Goal: Task Accomplishment & Management: Manage account settings

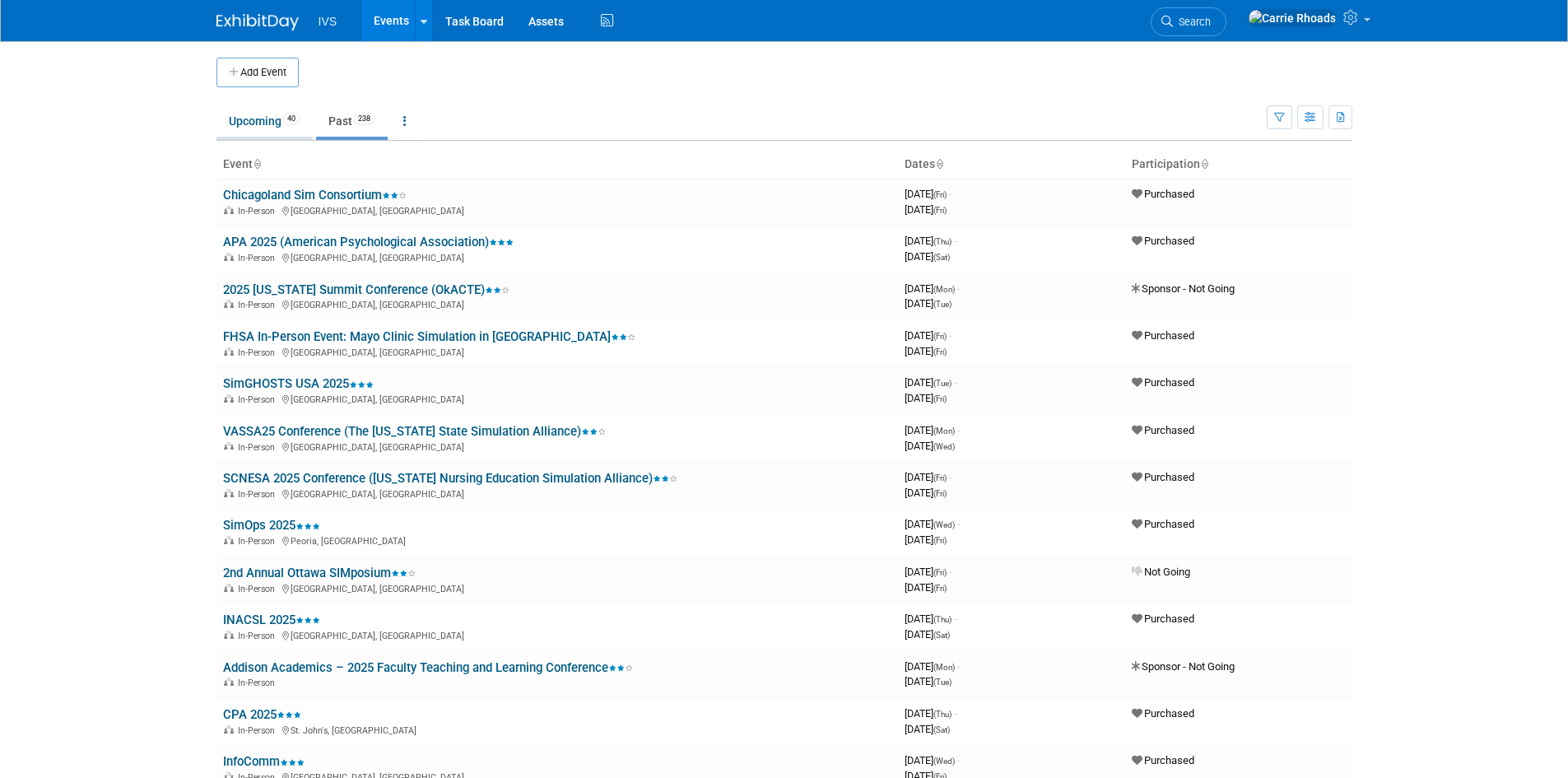
click at [236, 112] on link "Upcoming 40" at bounding box center [264, 121] width 96 height 31
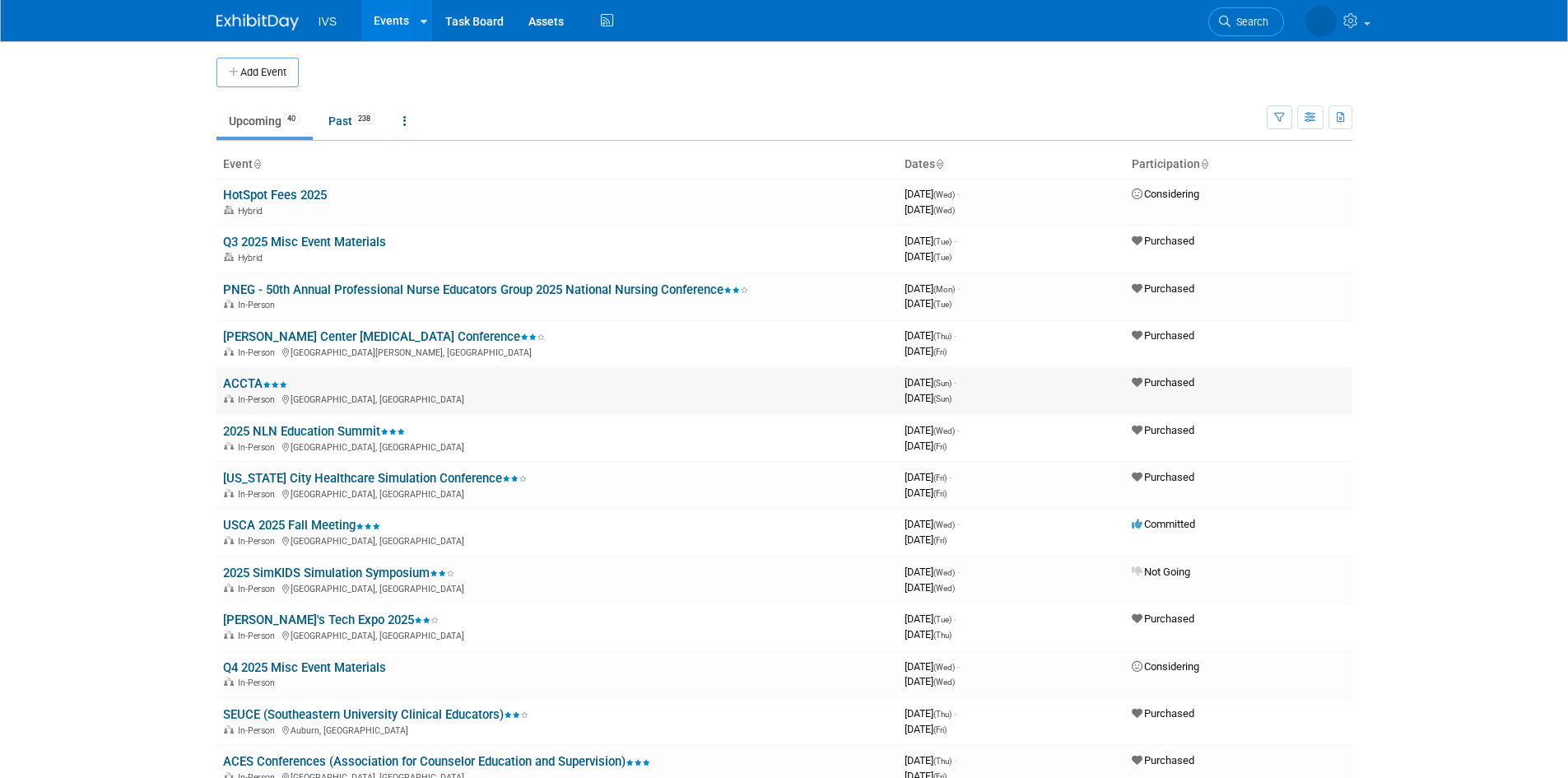
click at [241, 389] on link "ACCTA" at bounding box center [254, 384] width 64 height 15
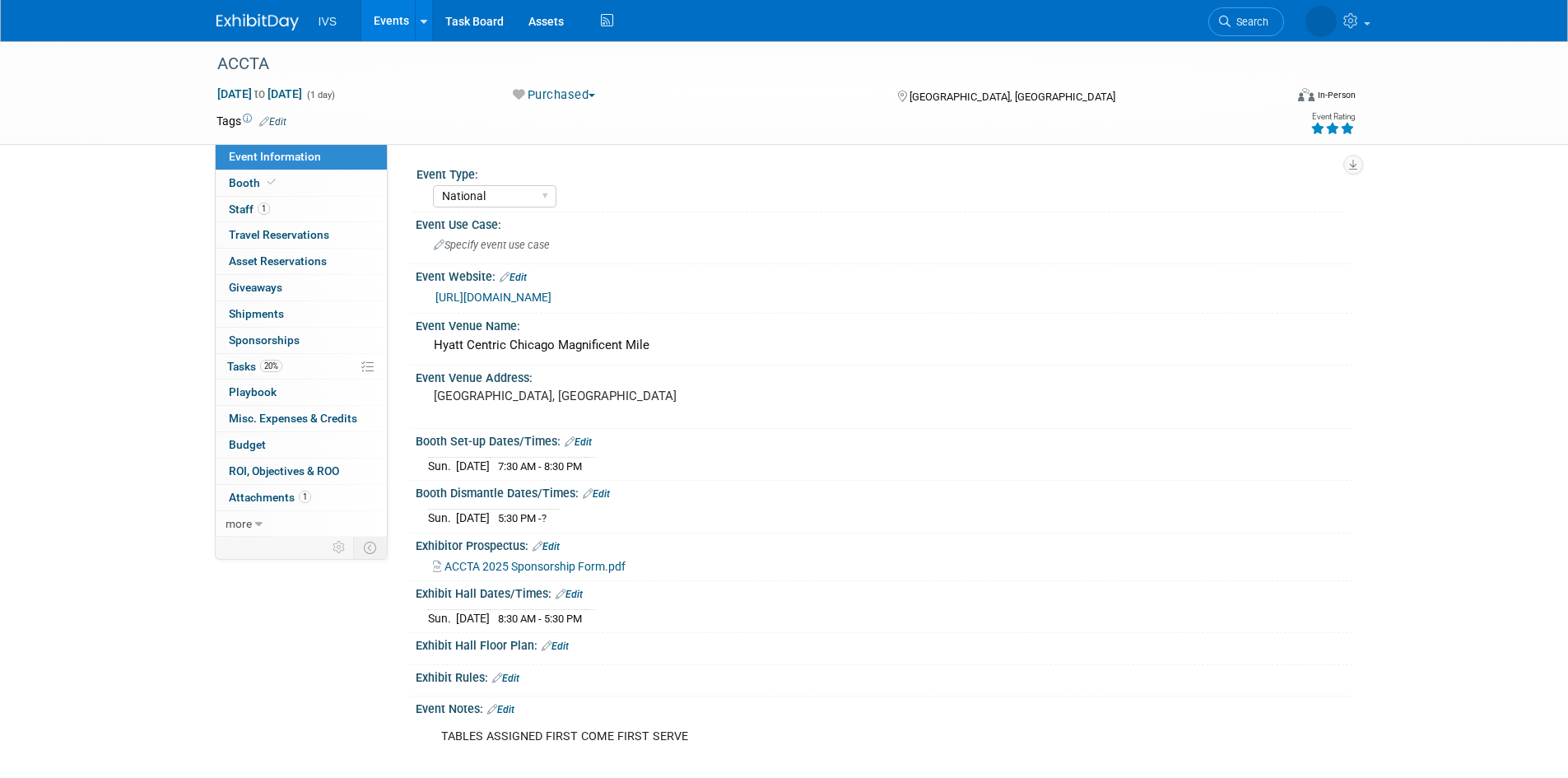
select select "National"
click at [551, 298] on link "https://asaccta.memberclicks.net/2025-accta-conference" at bounding box center [493, 297] width 116 height 13
click at [231, 30] on img at bounding box center [257, 22] width 82 height 16
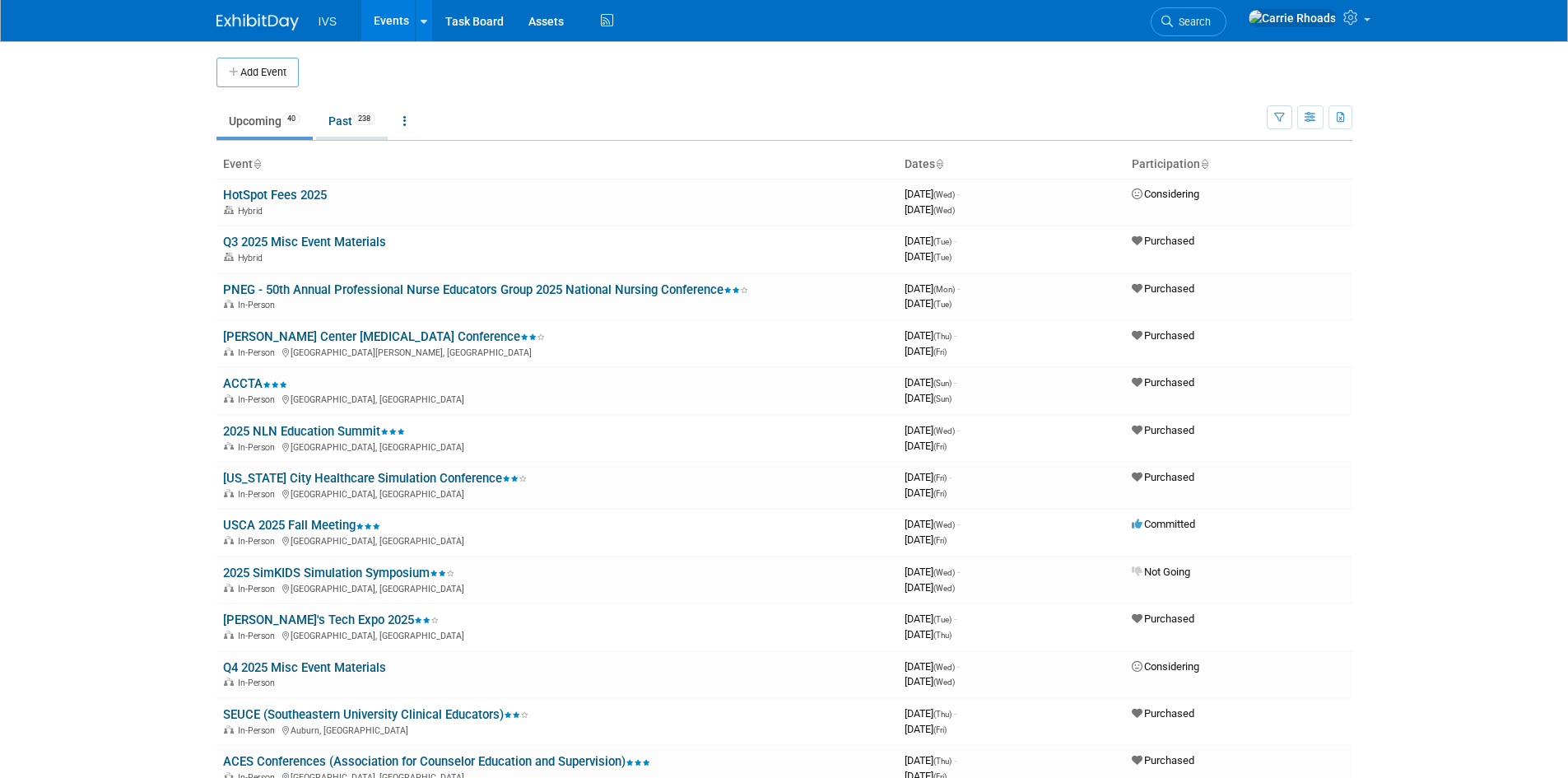
click at [334, 124] on link "Past 238" at bounding box center [351, 121] width 71 height 31
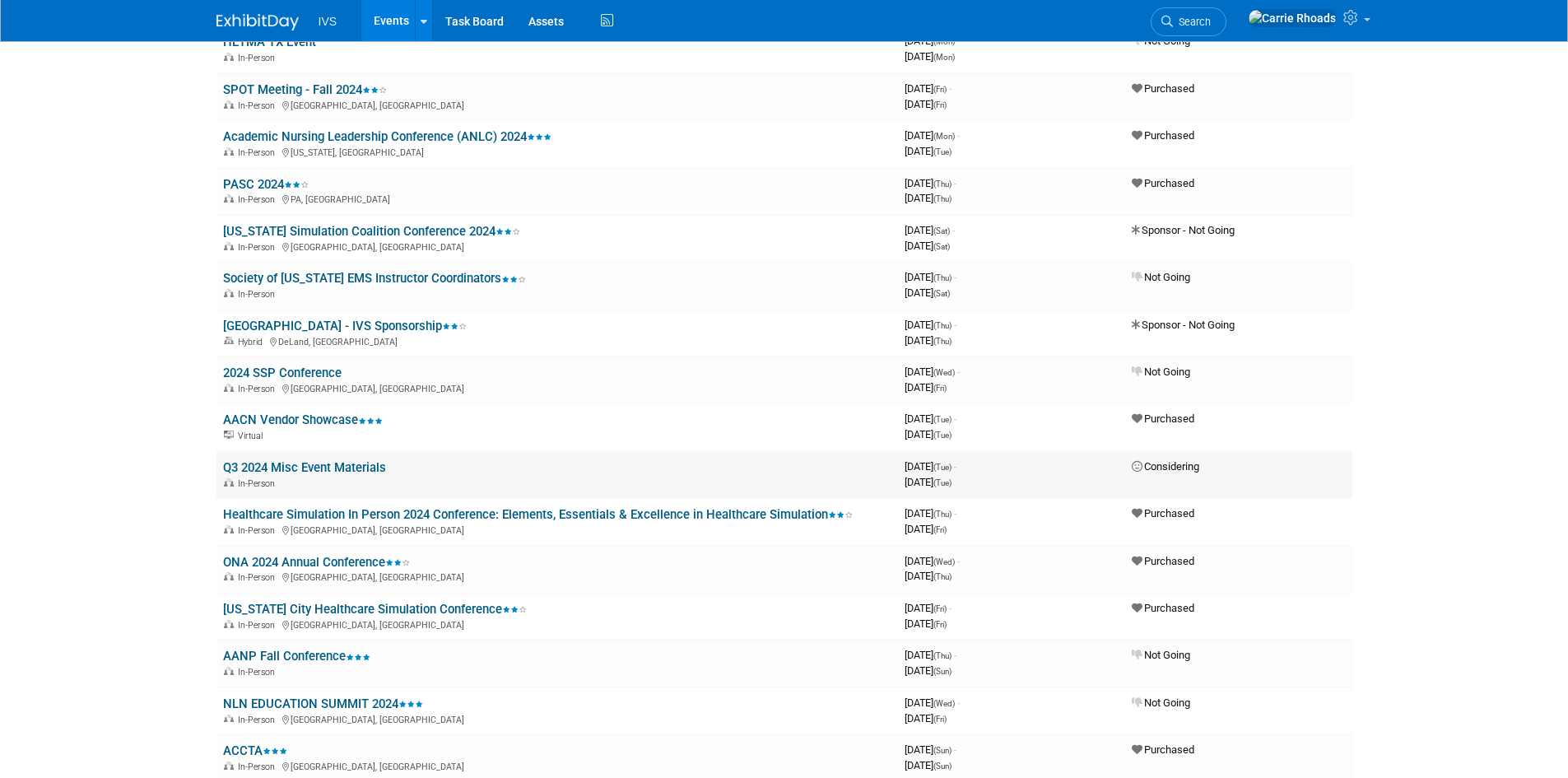
scroll to position [3211, 0]
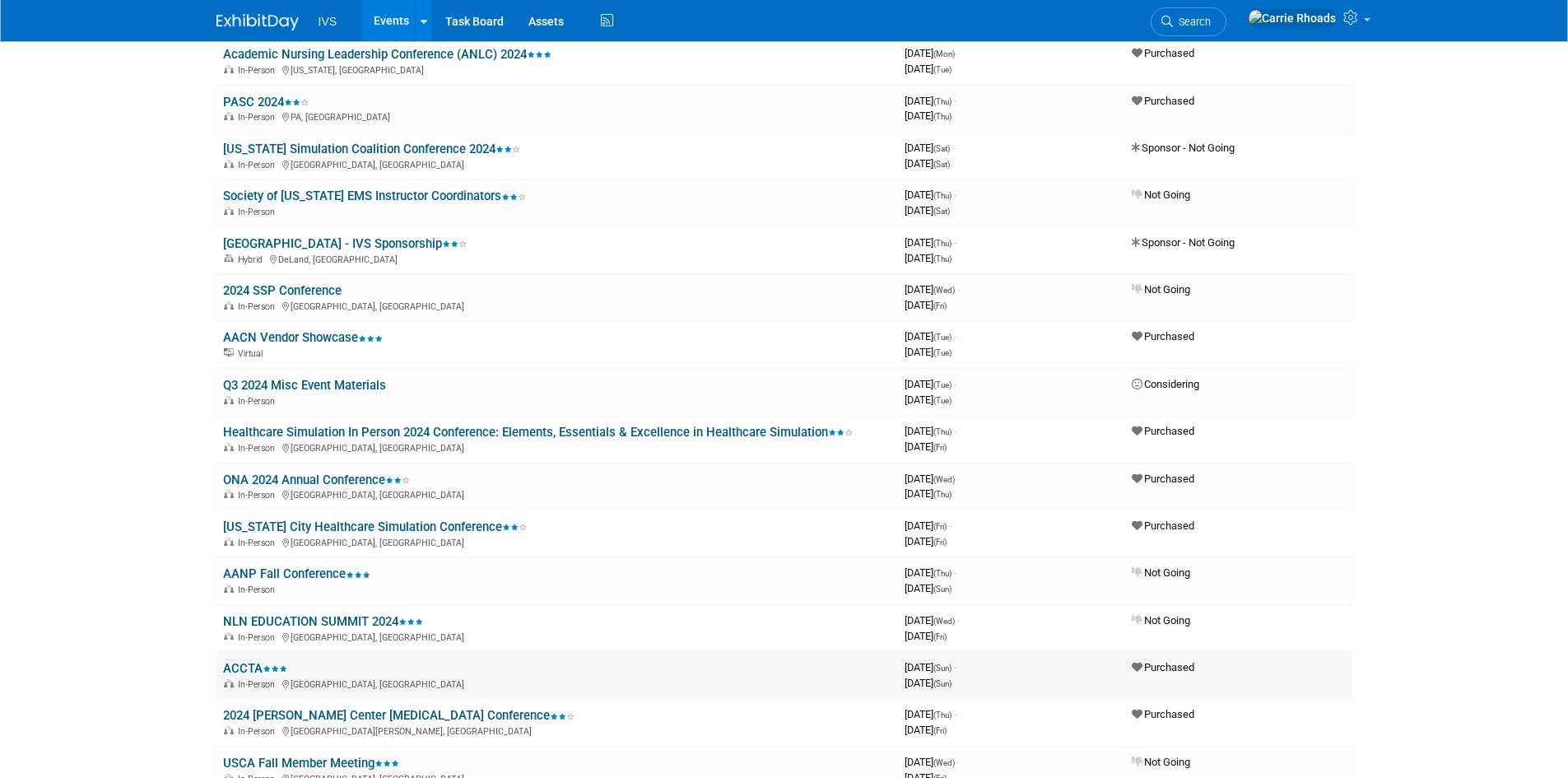
click at [240, 670] on link "ACCTA" at bounding box center [254, 668] width 64 height 15
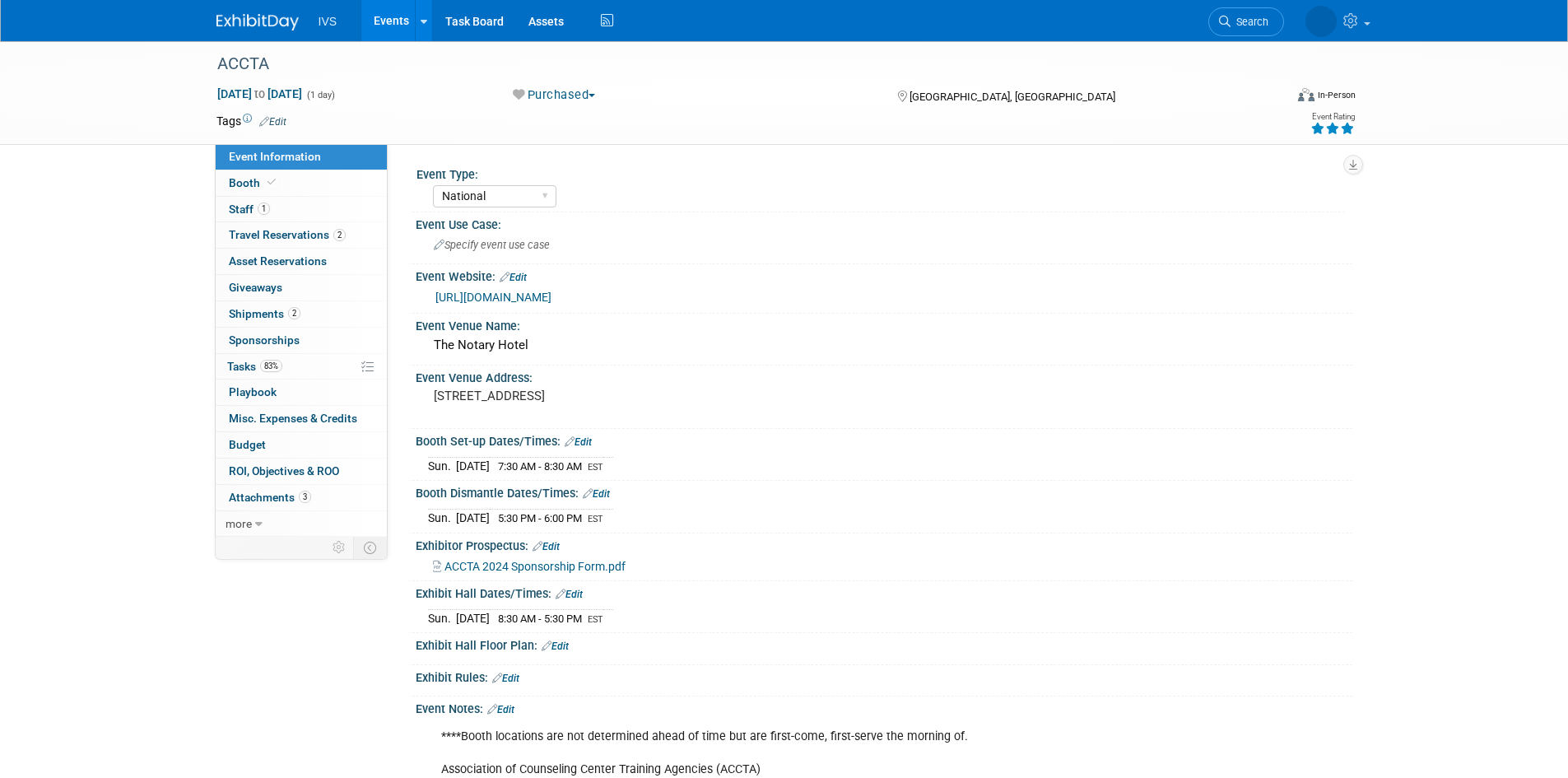
select select "National"
click at [230, 206] on span "Staff 1" at bounding box center [248, 209] width 41 height 13
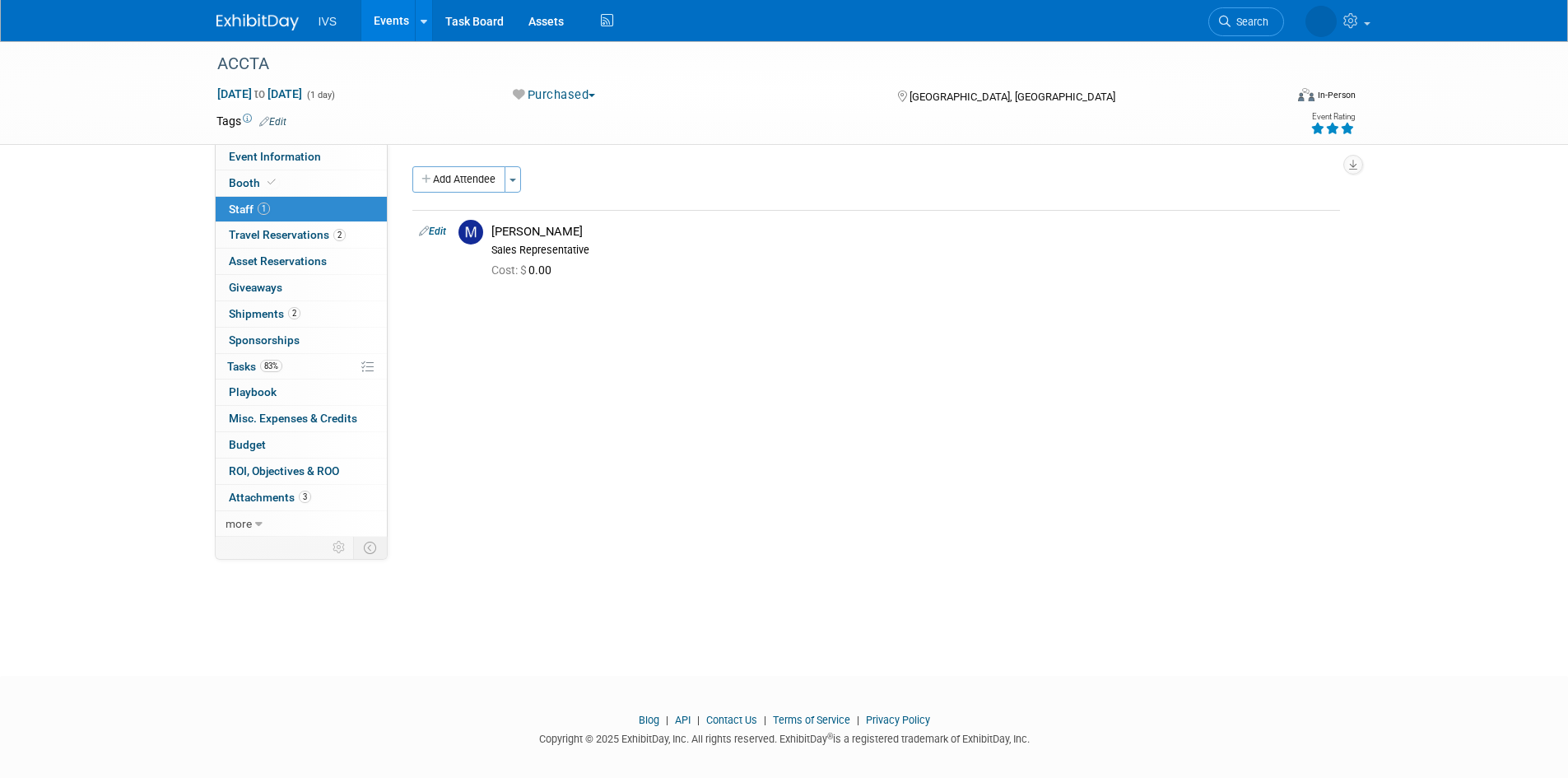
click at [251, 10] on link at bounding box center [267, 14] width 102 height 13
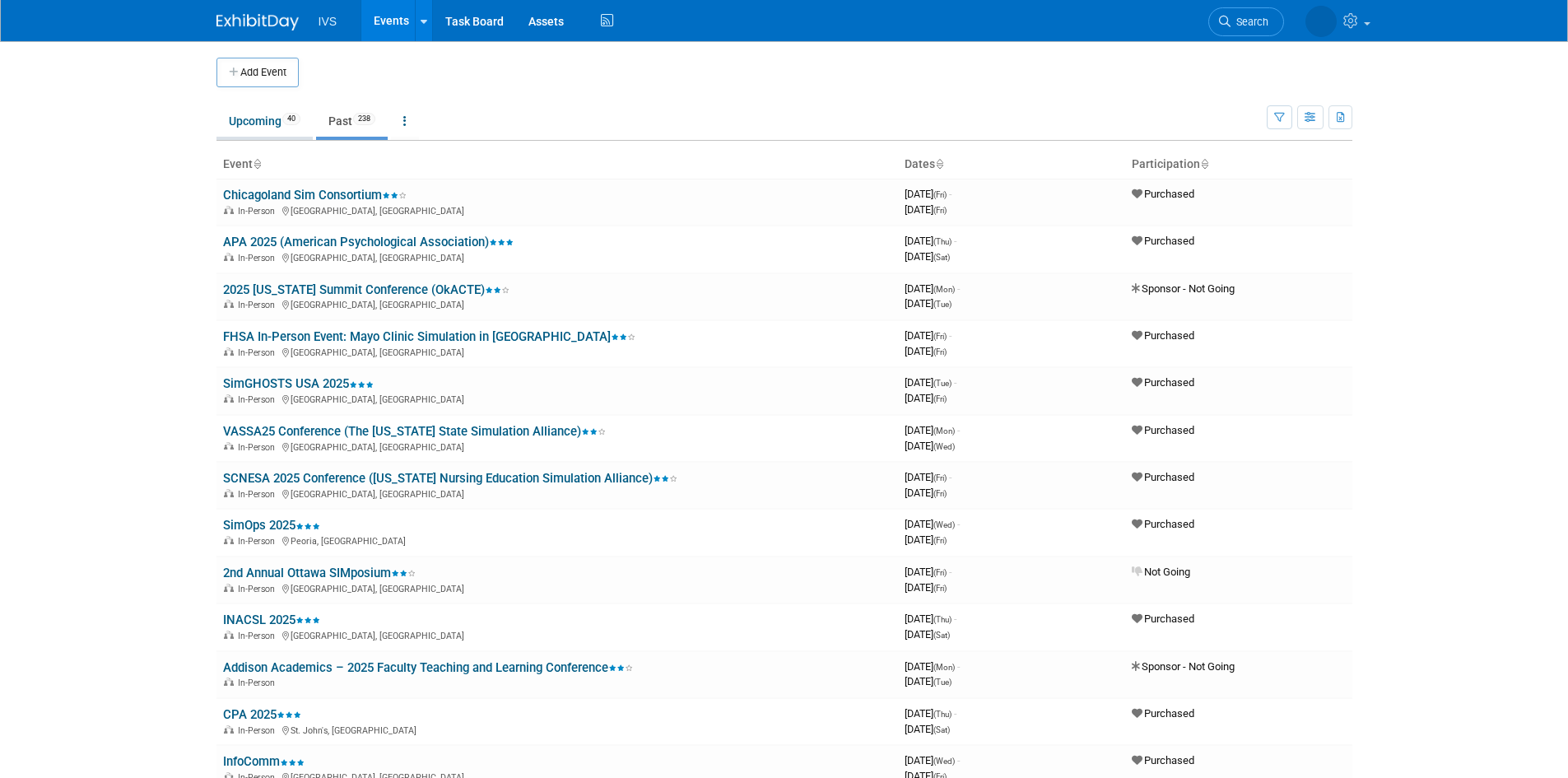
click at [274, 121] on link "Upcoming 40" at bounding box center [264, 121] width 96 height 31
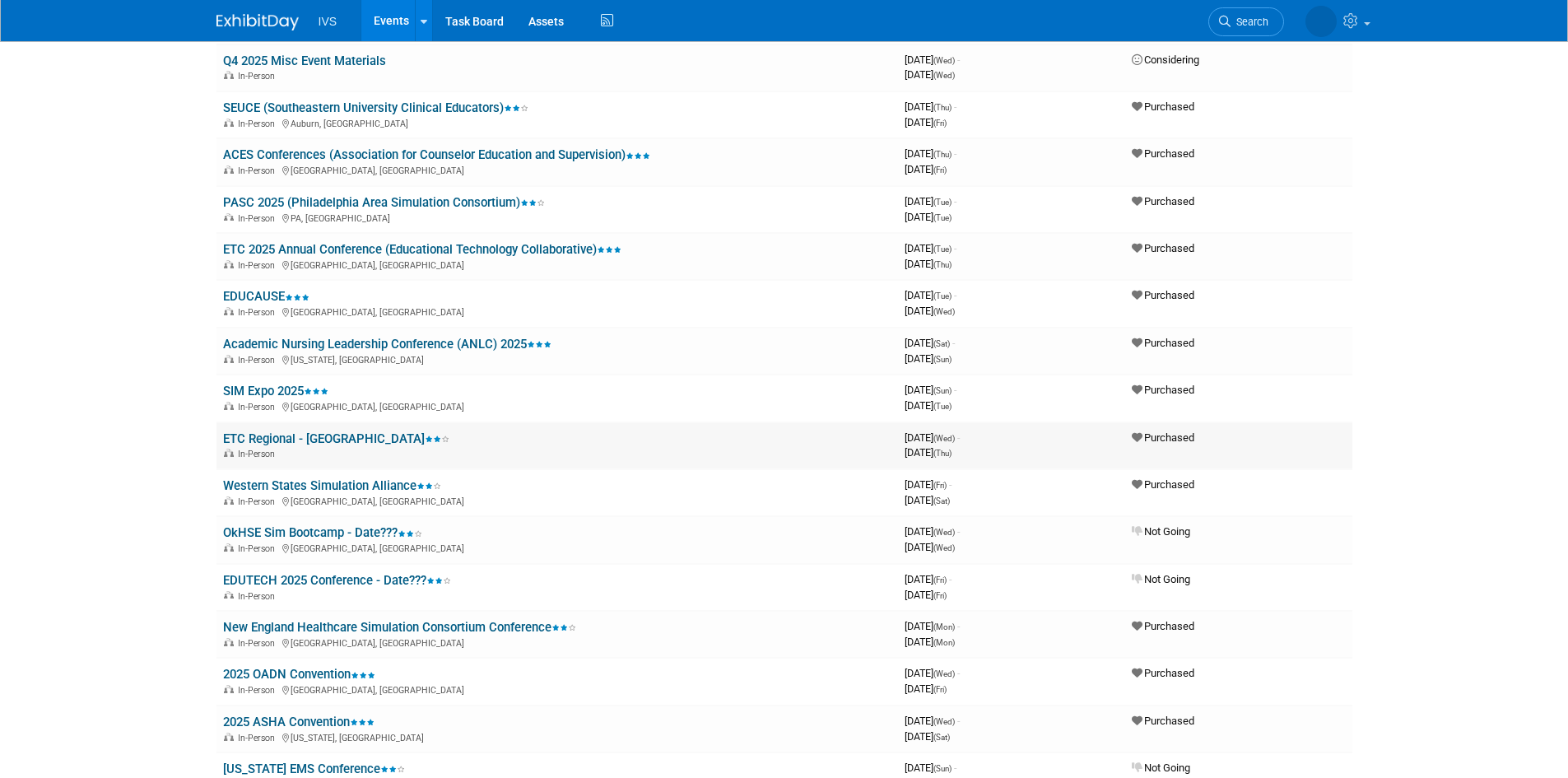
scroll to position [659, 0]
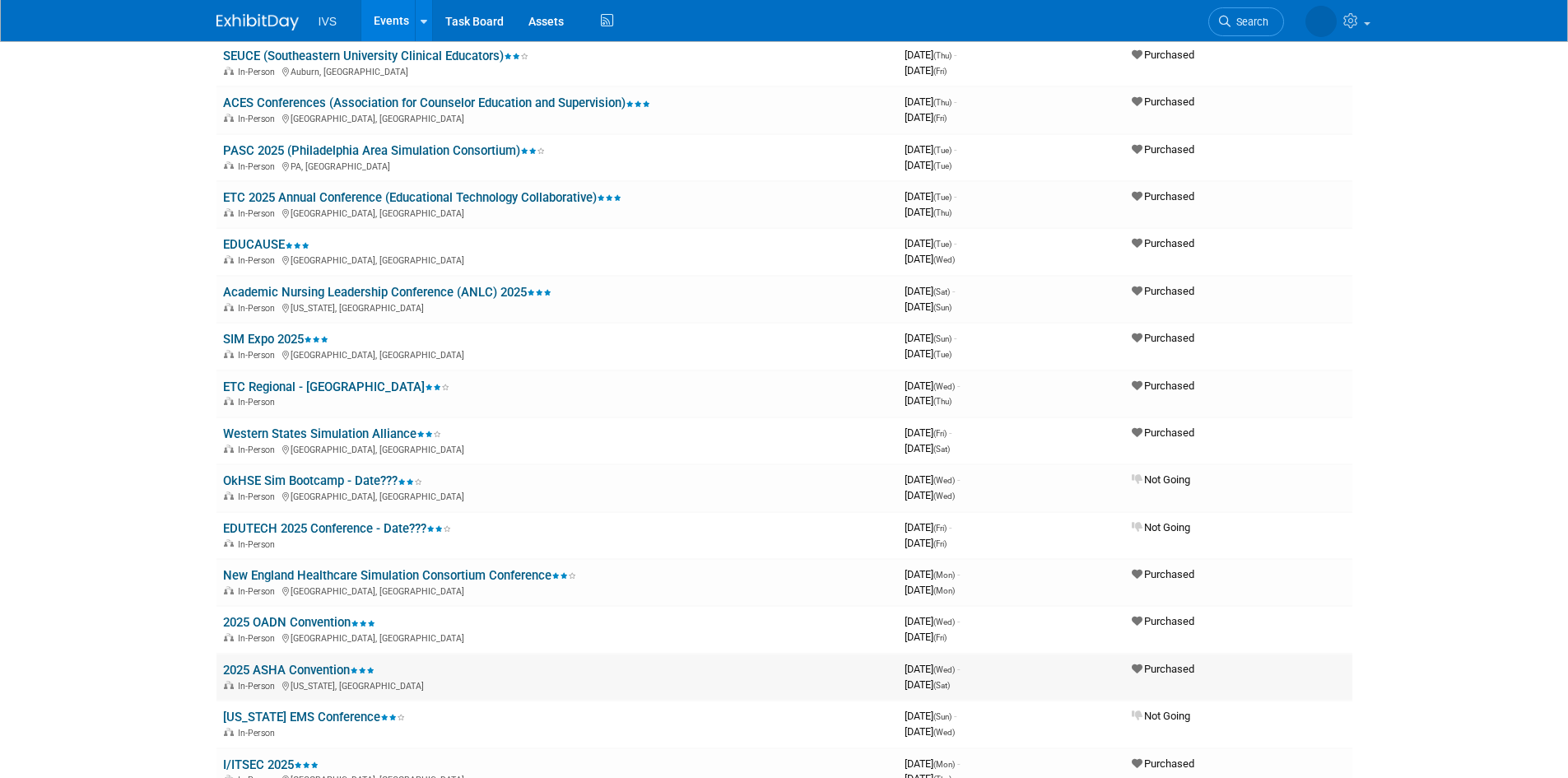
click at [280, 669] on link "2025 ASHA Convention" at bounding box center [298, 670] width 151 height 15
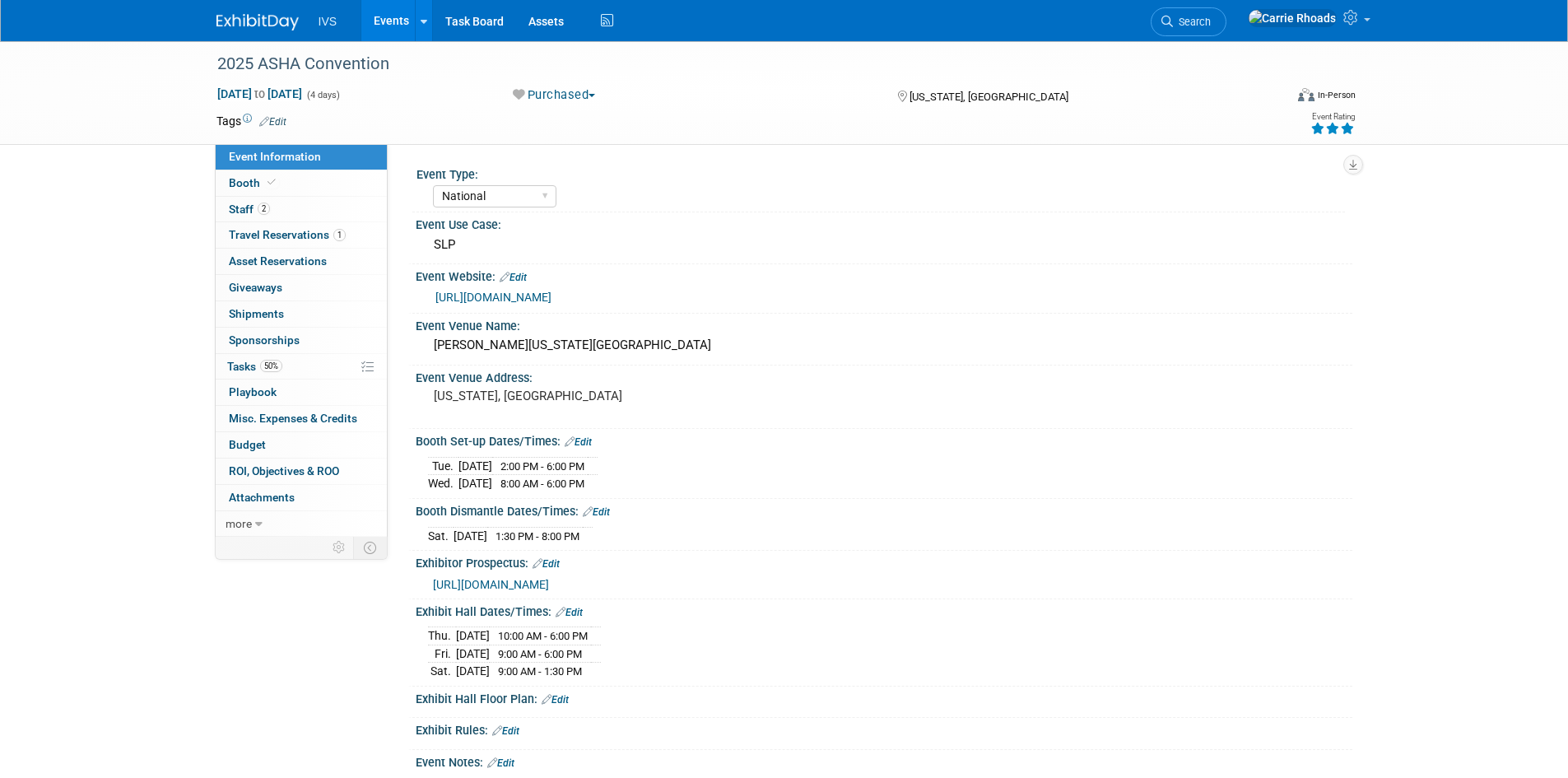
select select "National"
click at [254, 233] on span "Travel Reservations 1" at bounding box center [287, 234] width 117 height 13
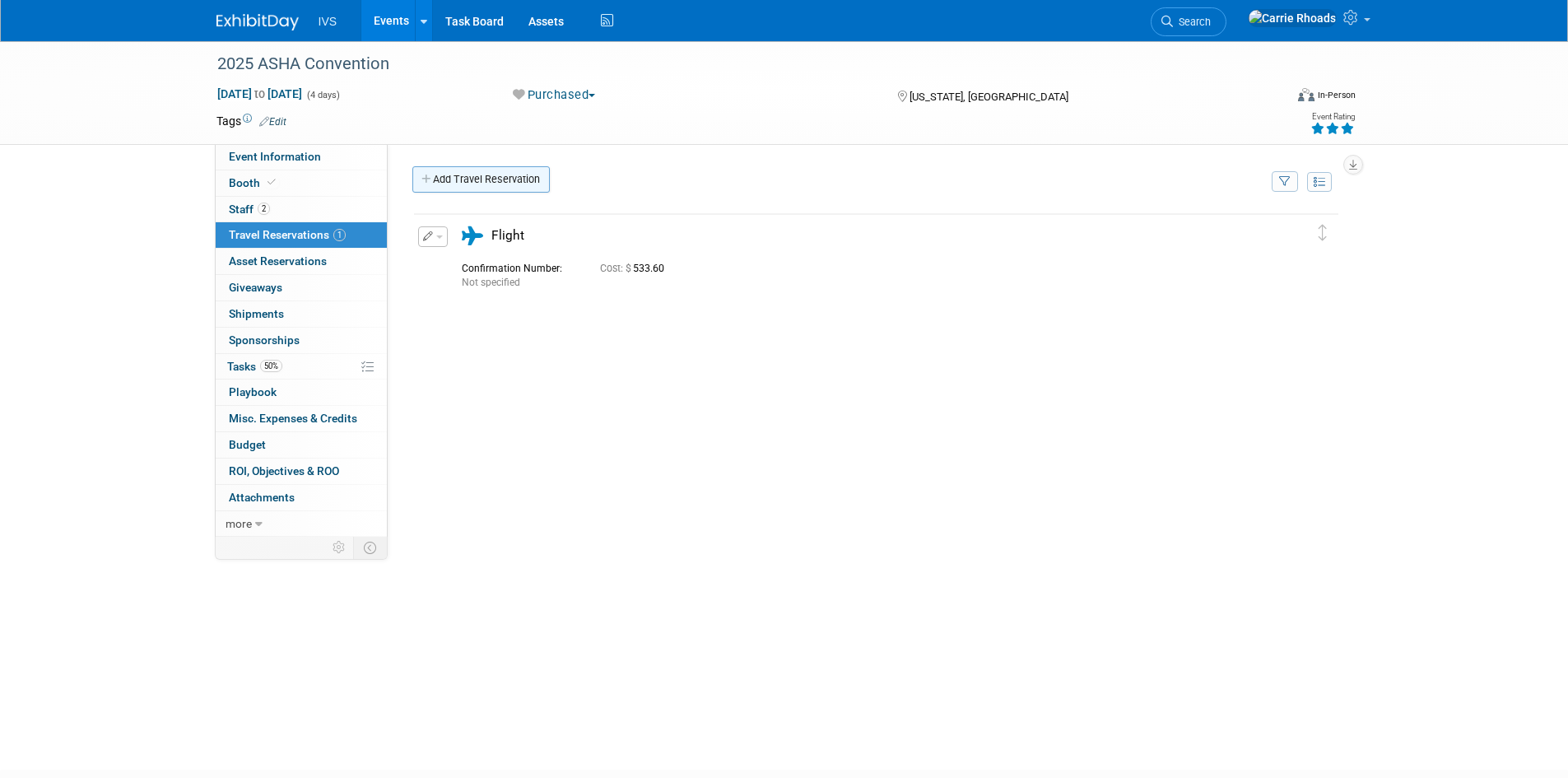
click at [492, 179] on link "Add Travel Reservation" at bounding box center [481, 180] width 137 height 27
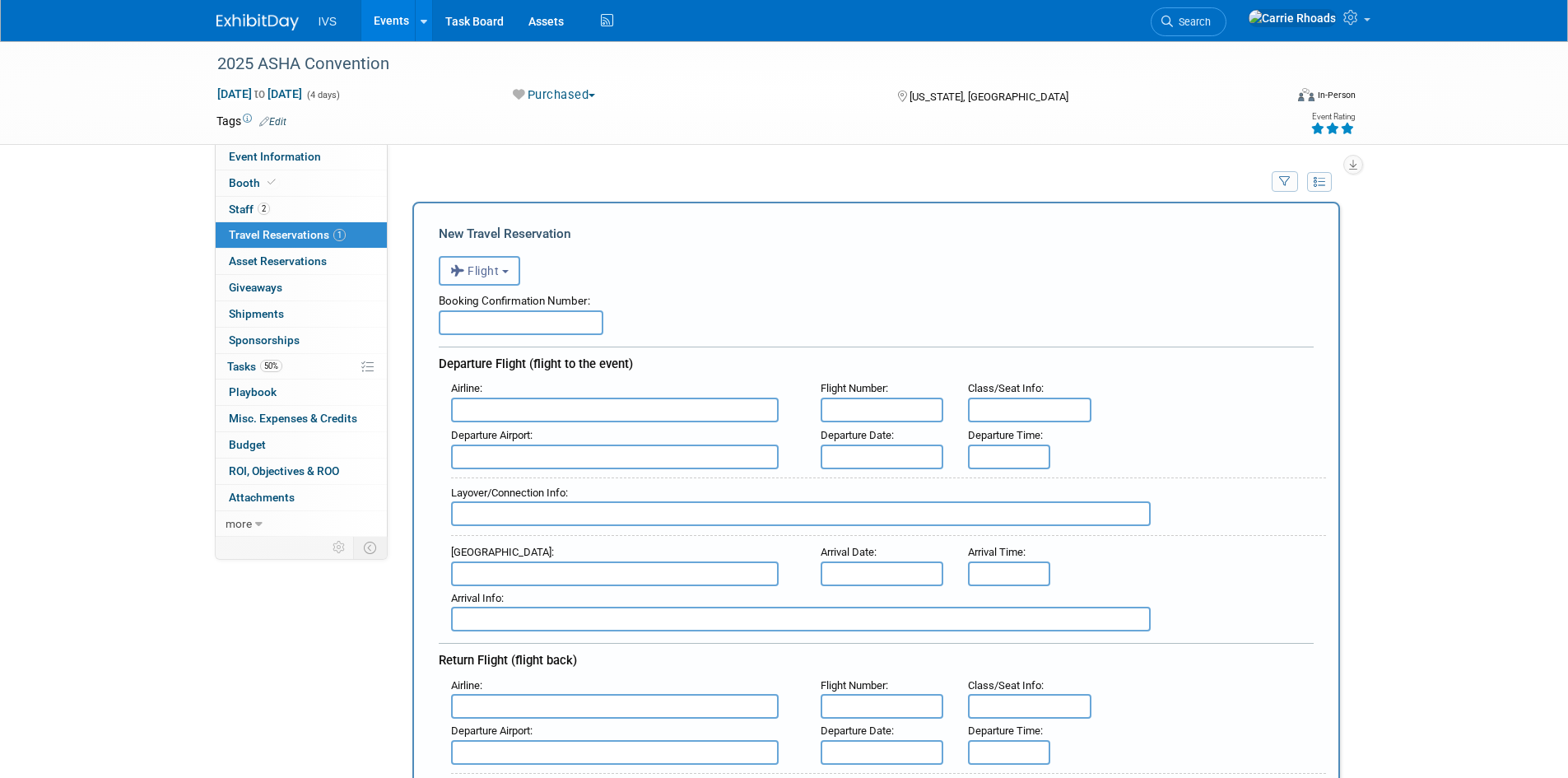
click at [506, 269] on button "Flight" at bounding box center [480, 270] width 82 height 30
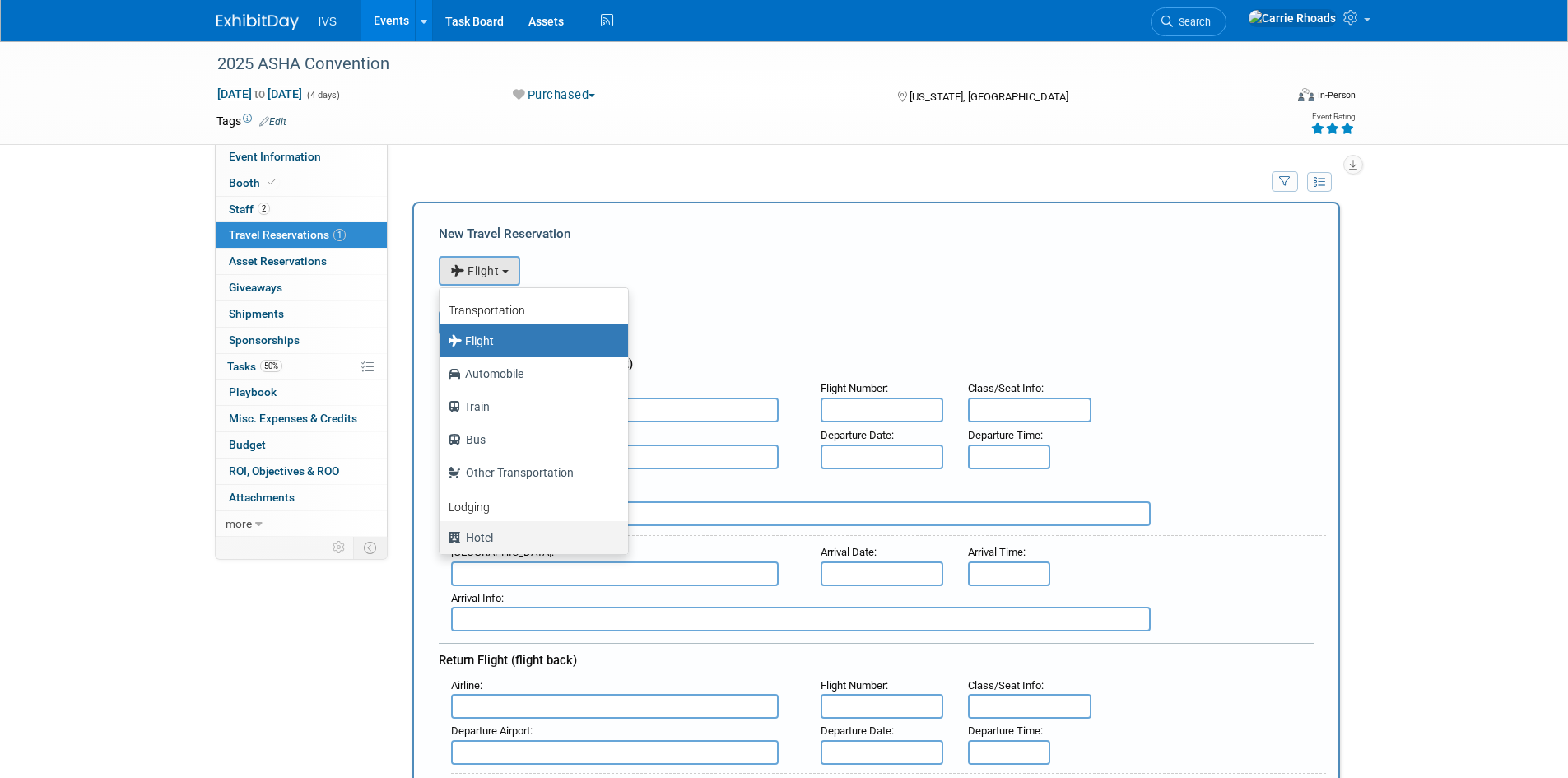
click at [491, 535] on label "Hotel" at bounding box center [529, 538] width 164 height 27
click at [442, 535] on input "Hotel" at bounding box center [436, 535] width 10 height 10
select select "6"
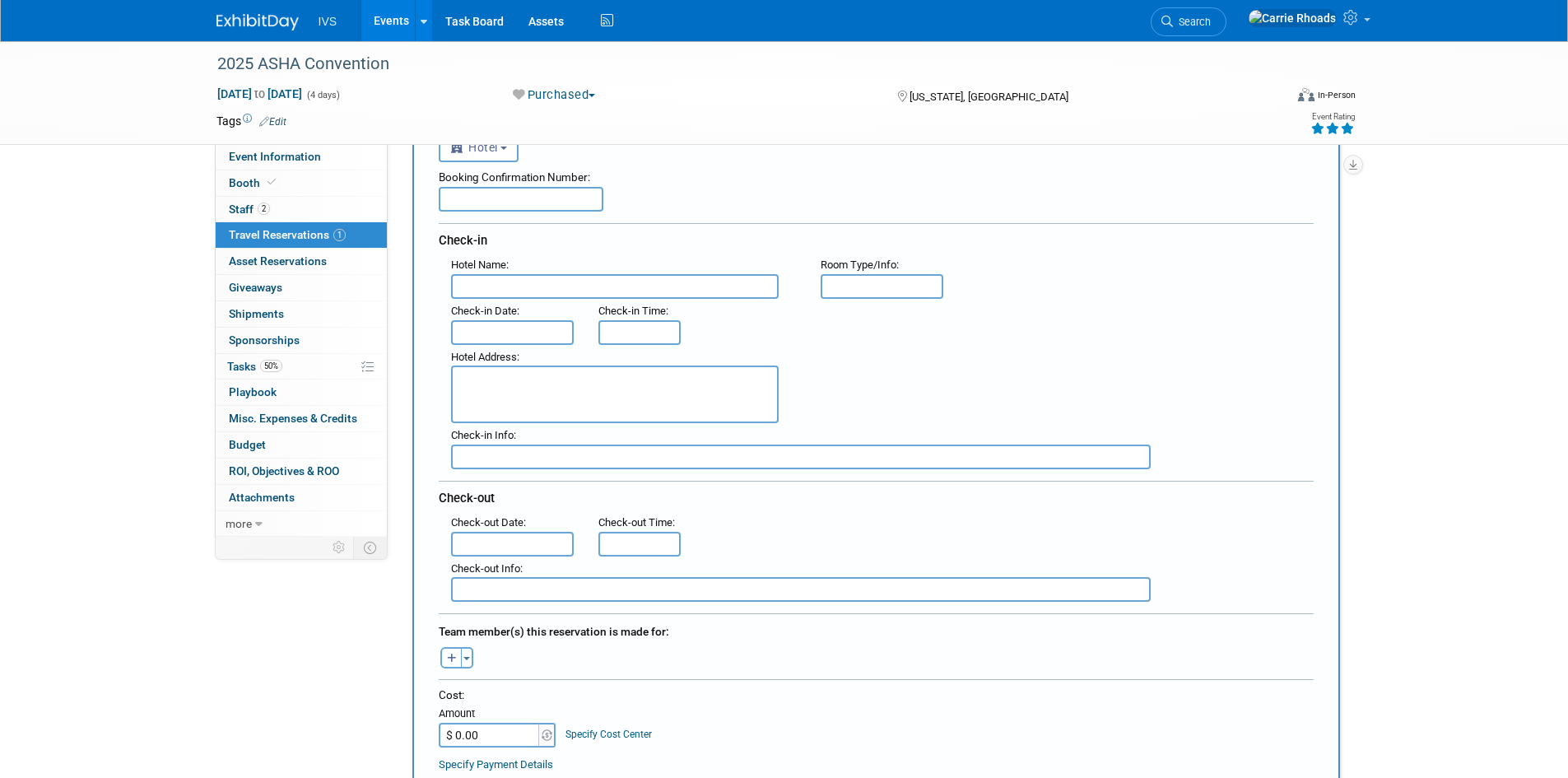
scroll to position [165, 0]
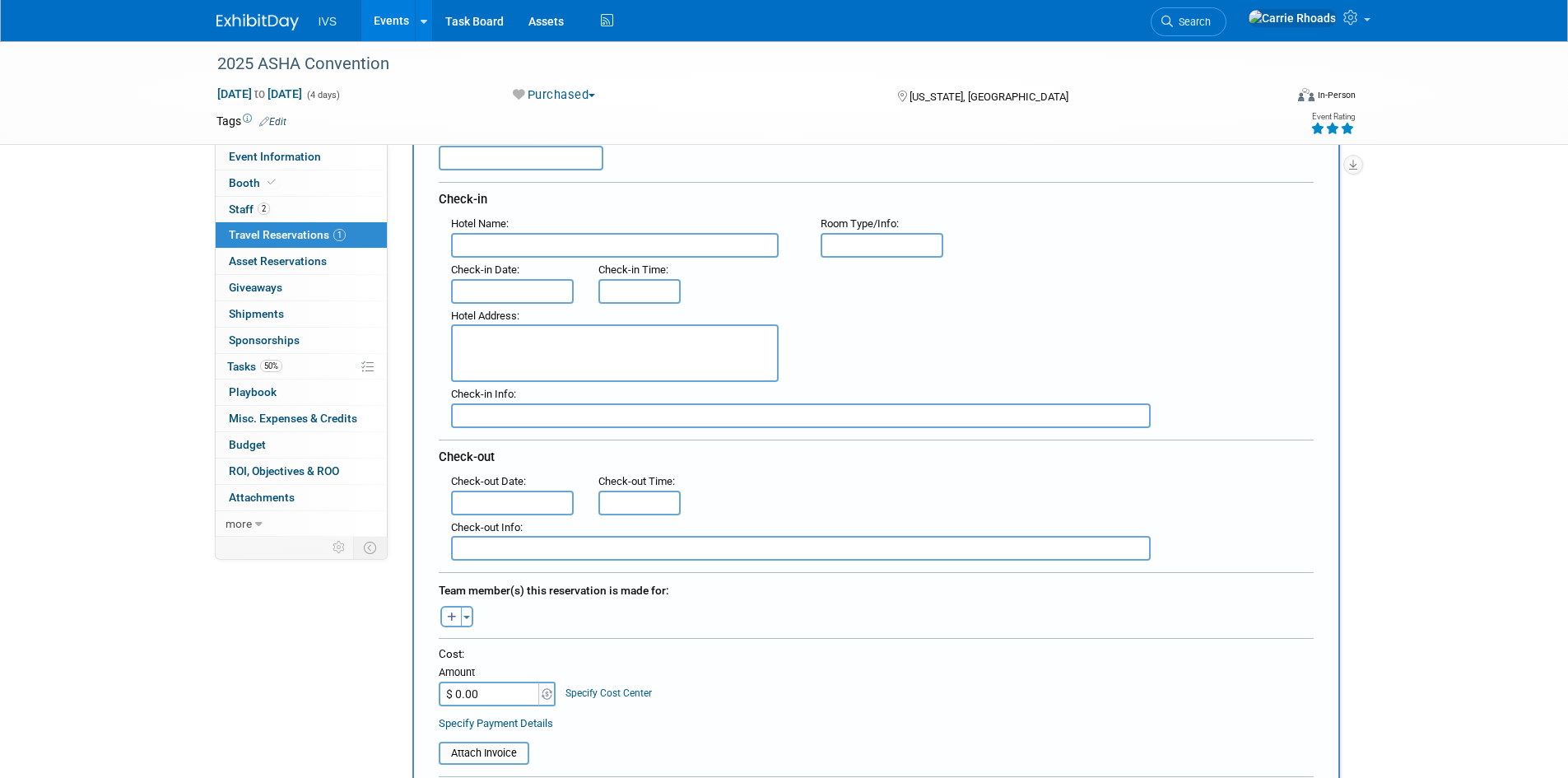
click at [452, 620] on icon "button" at bounding box center [451, 617] width 10 height 10
select select
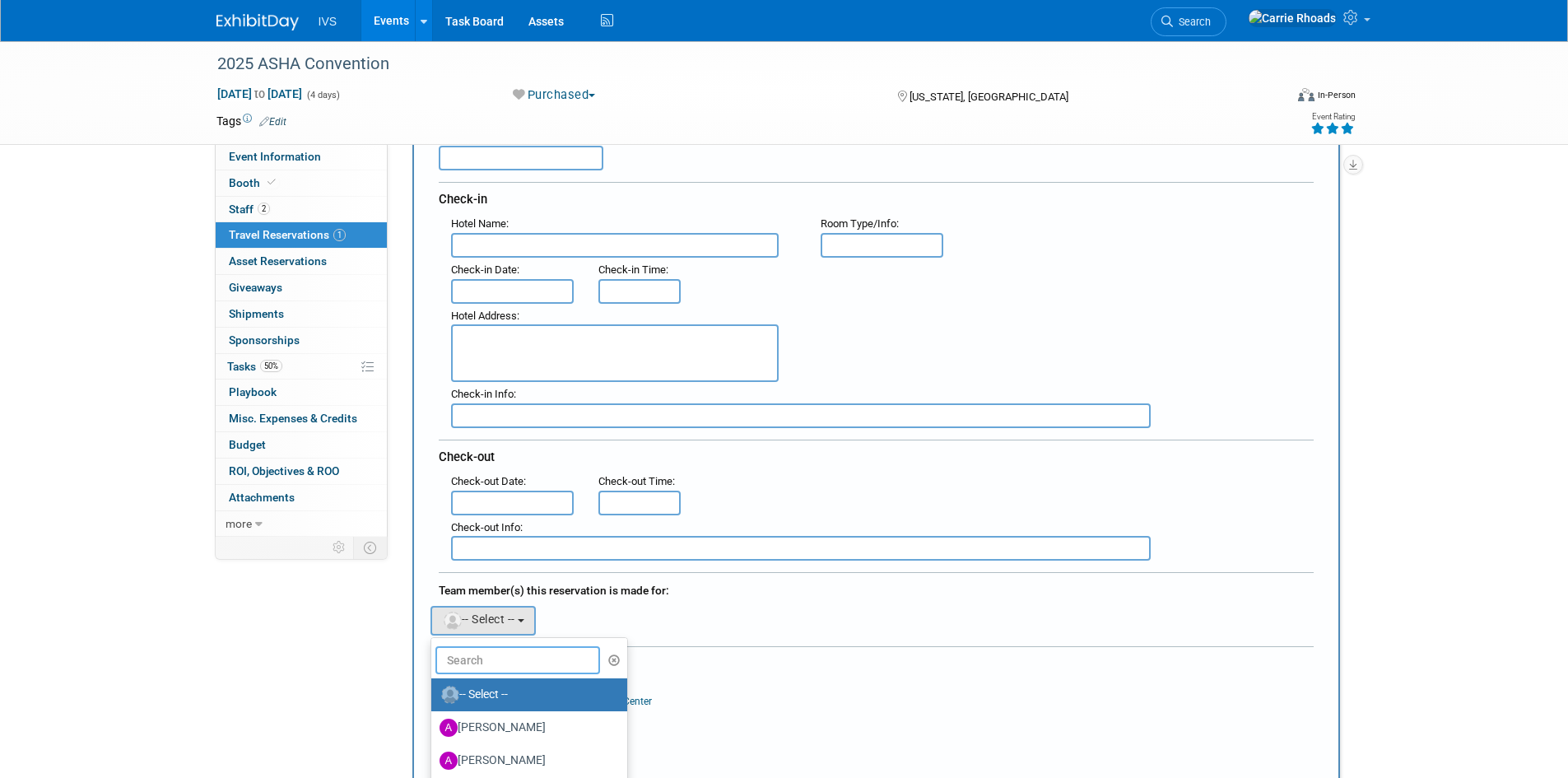
click at [514, 663] on input "text" at bounding box center [517, 660] width 165 height 28
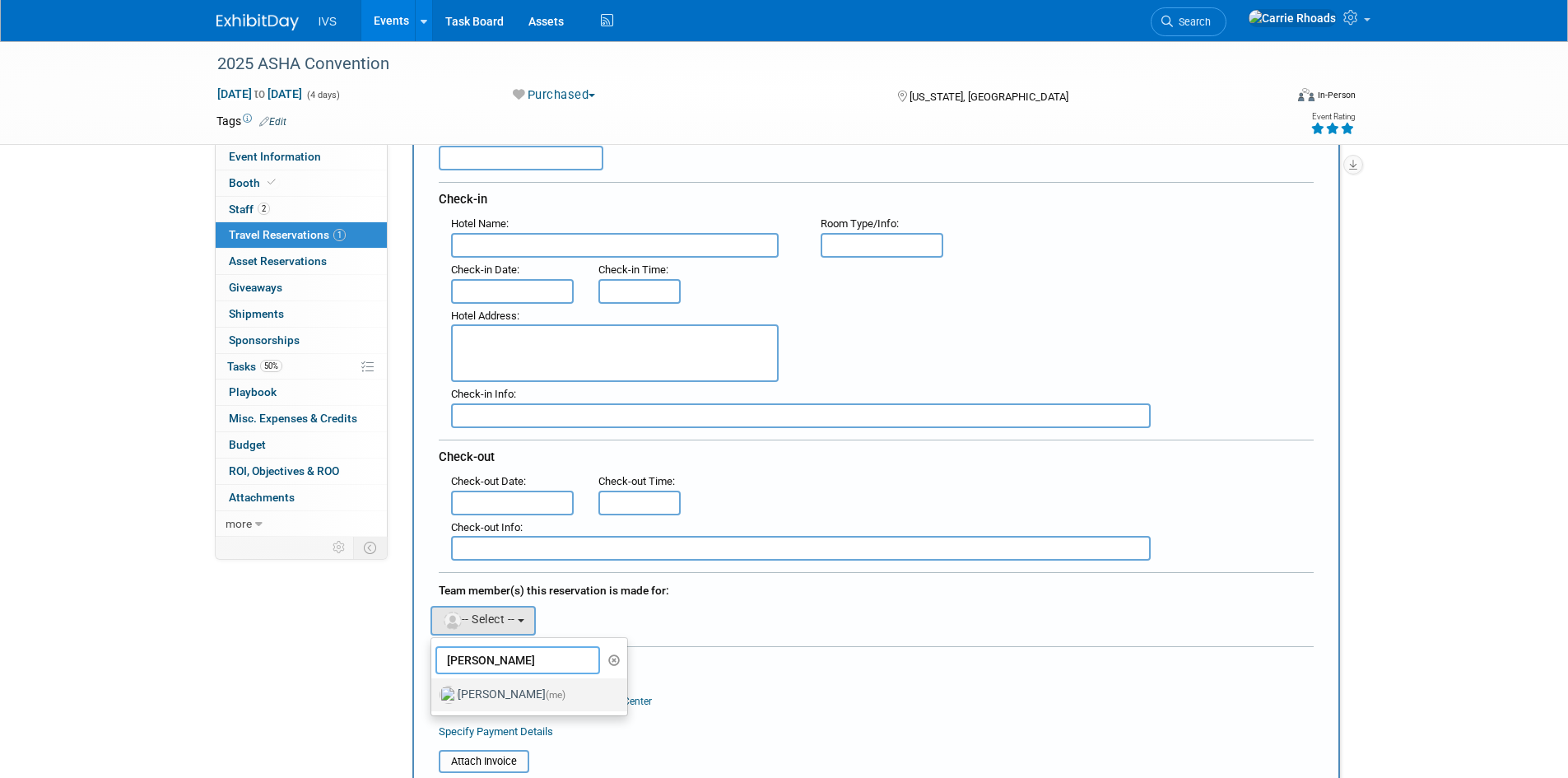
type input "Carr"
click at [511, 692] on label "Carrie Rhoads (me)" at bounding box center [526, 695] width 172 height 27
click at [434, 692] on input "Carrie Rhoads (me)" at bounding box center [427, 692] width 10 height 10
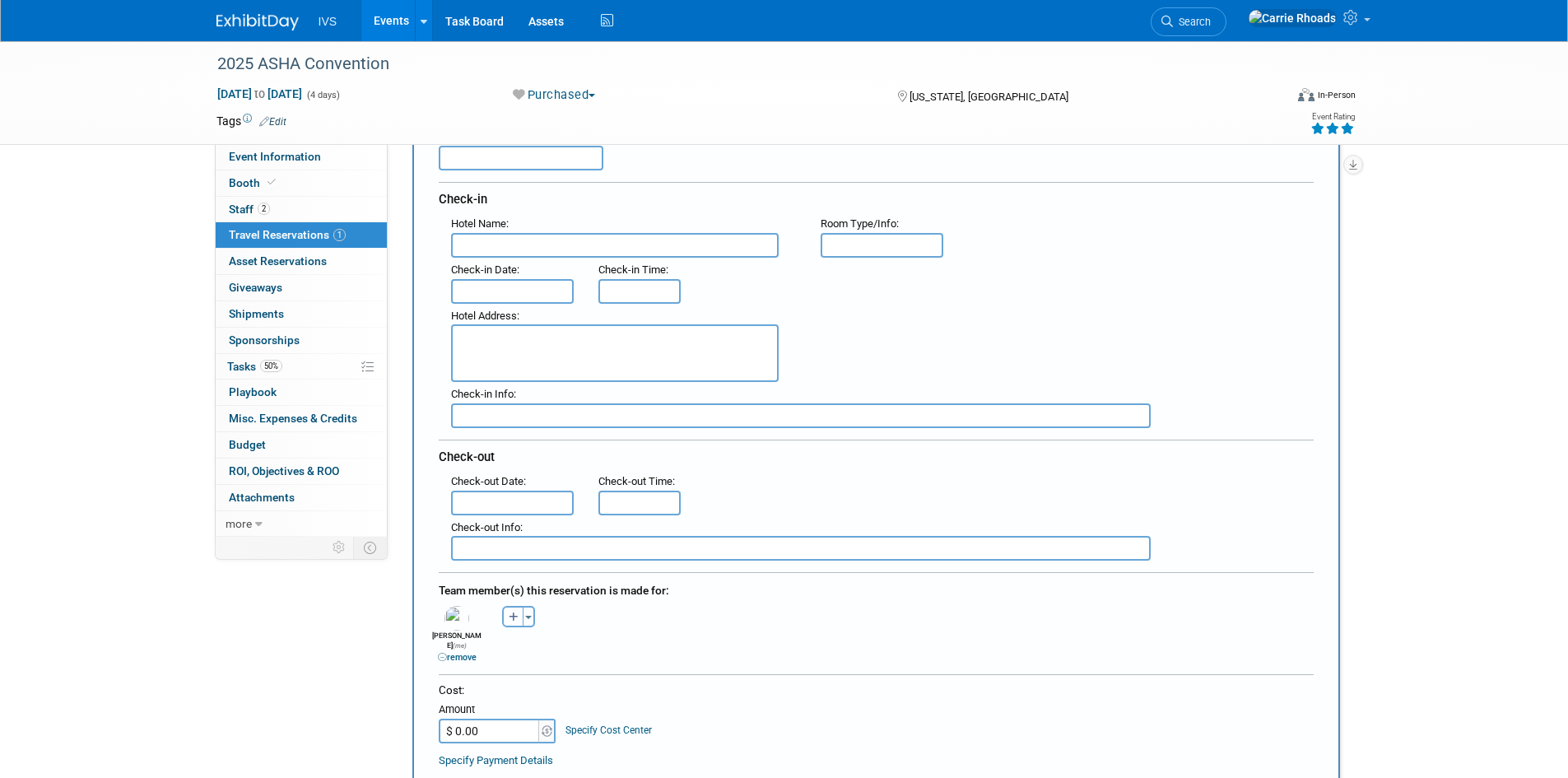
click at [492, 719] on input "$ 0.00" at bounding box center [490, 731] width 103 height 25
type input "$ 1,127.03"
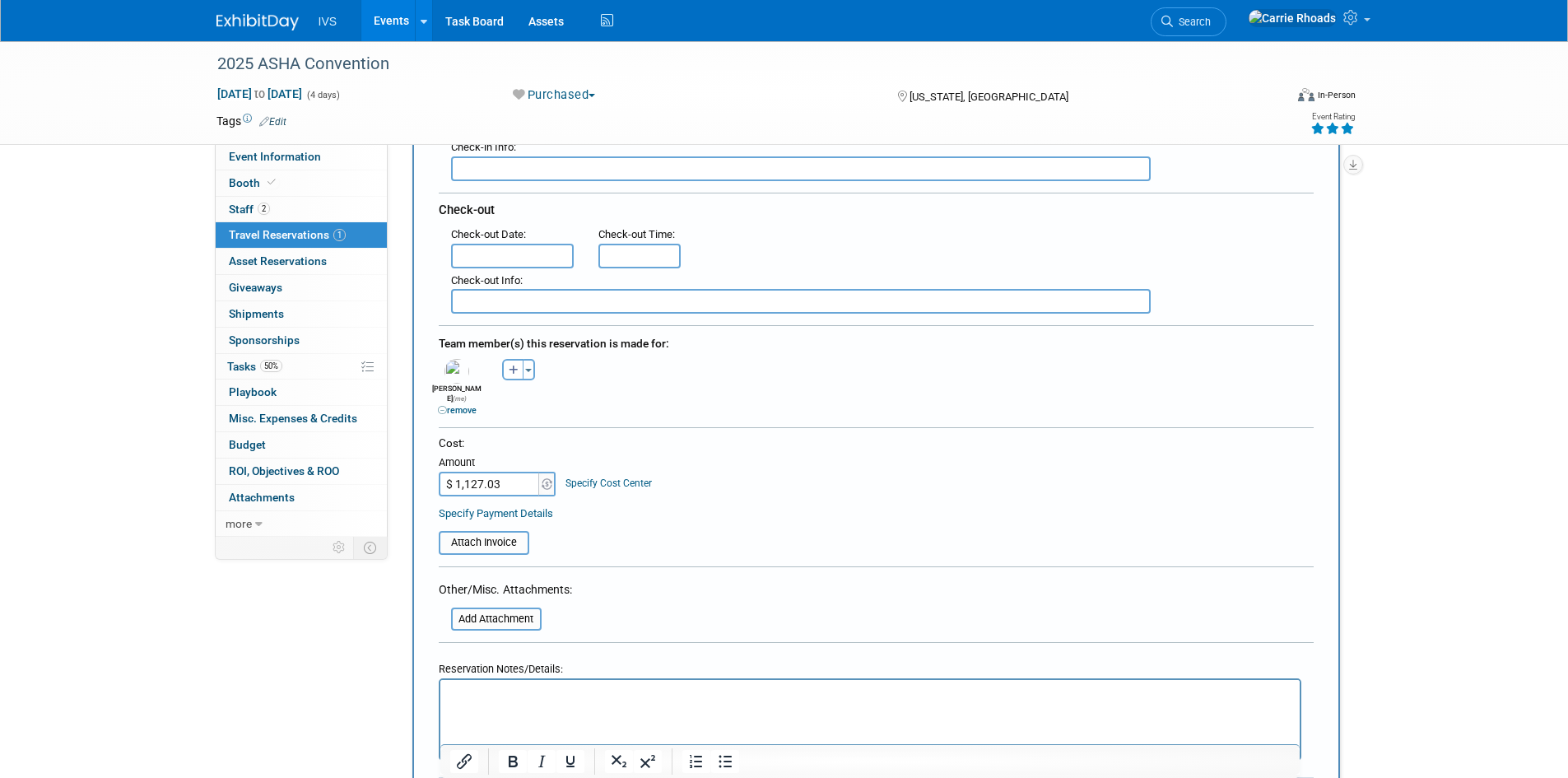
scroll to position [494, 0]
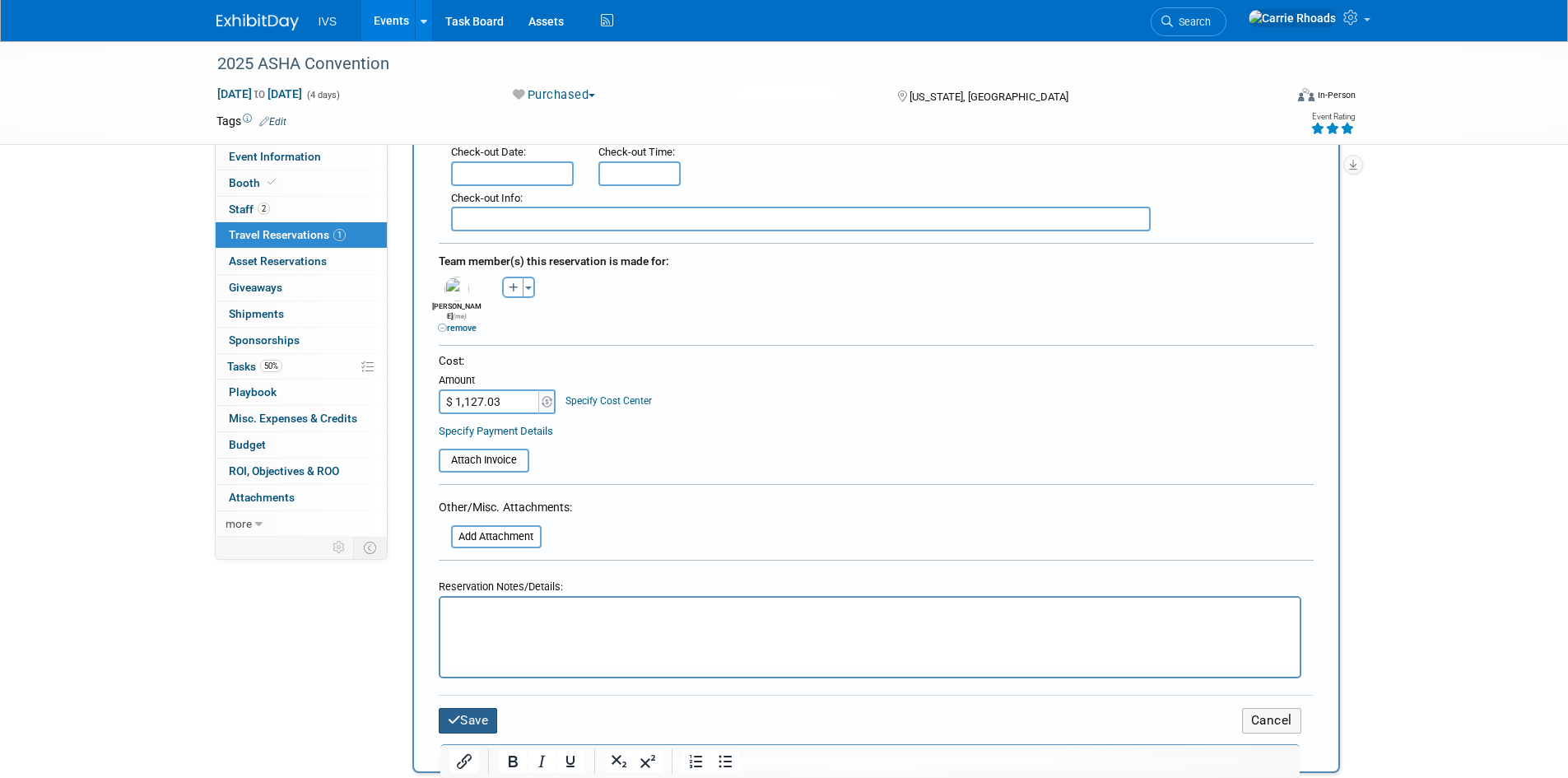
click at [484, 714] on button "Save" at bounding box center [468, 721] width 59 height 26
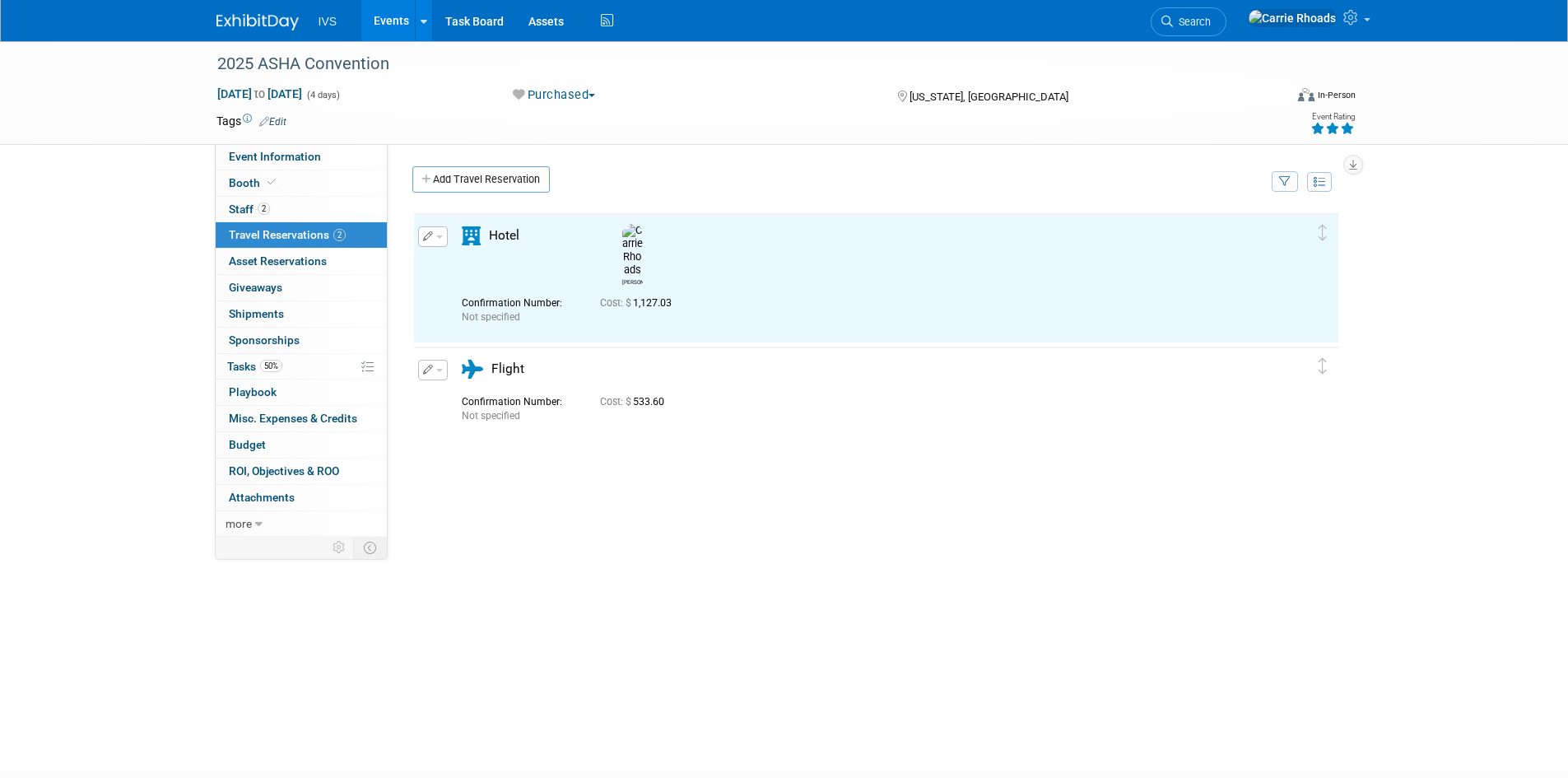
scroll to position [0, 0]
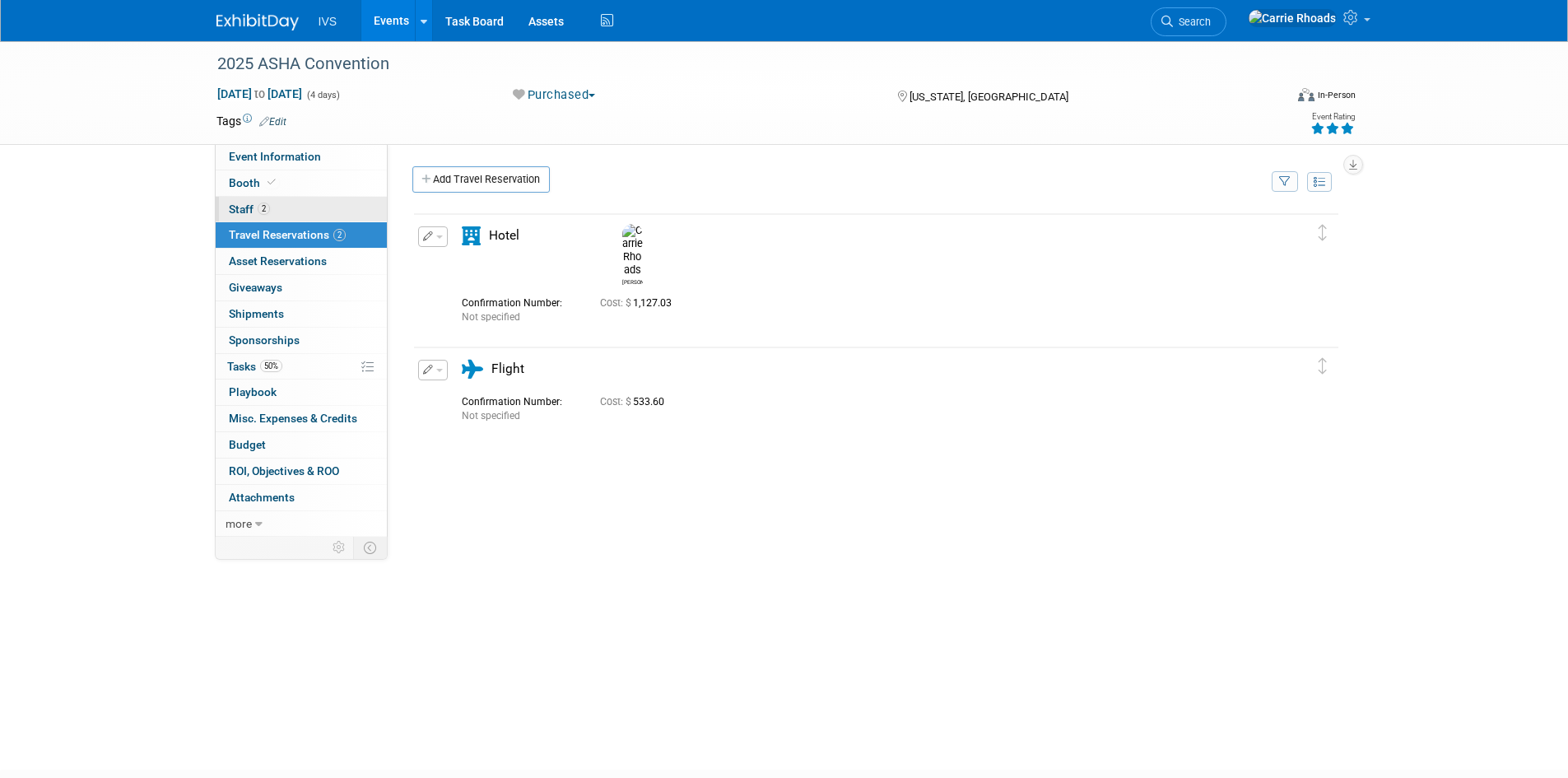
click at [240, 207] on span "Staff 2" at bounding box center [248, 209] width 41 height 13
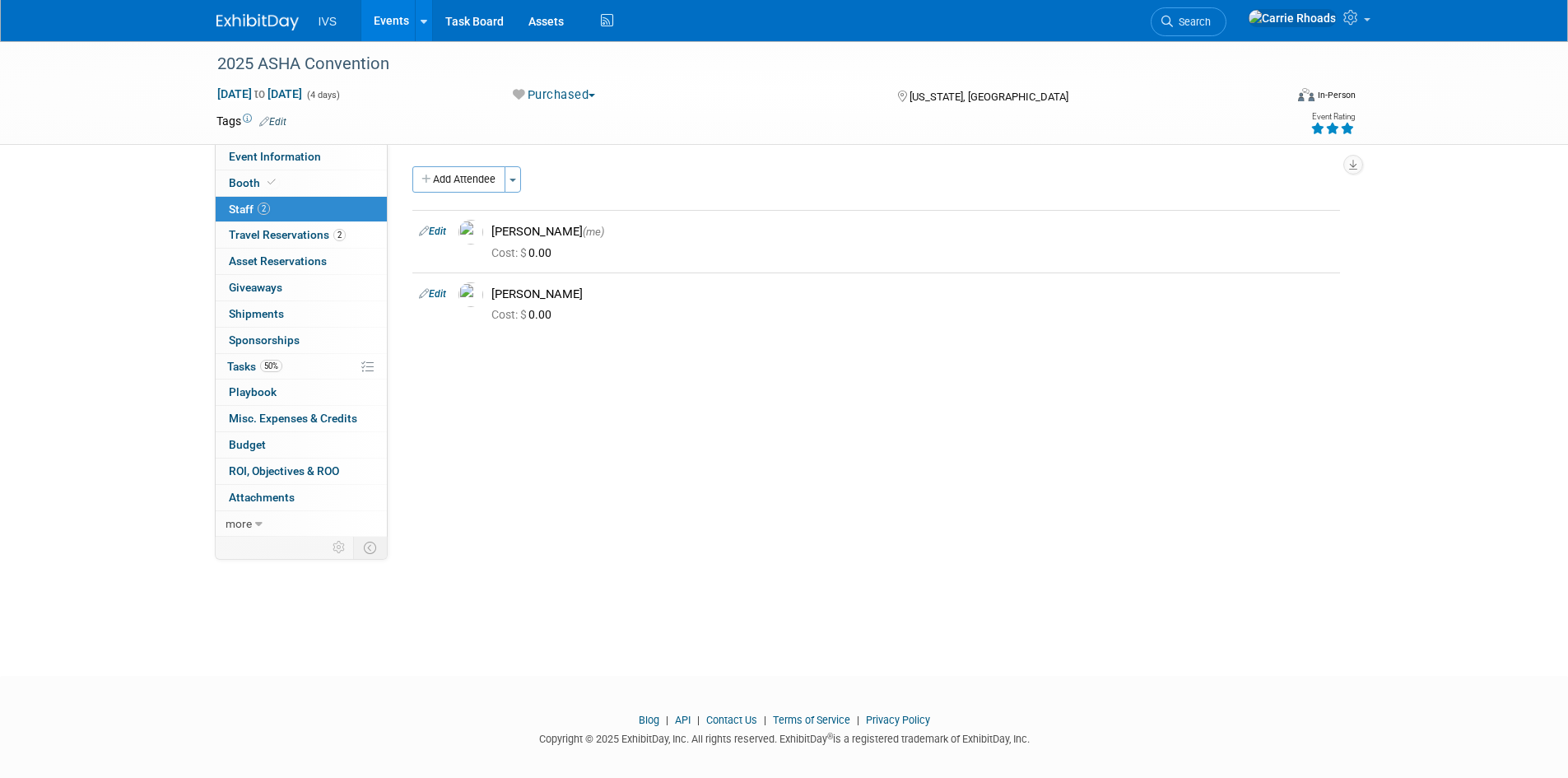
click at [258, 10] on link at bounding box center [267, 14] width 102 height 13
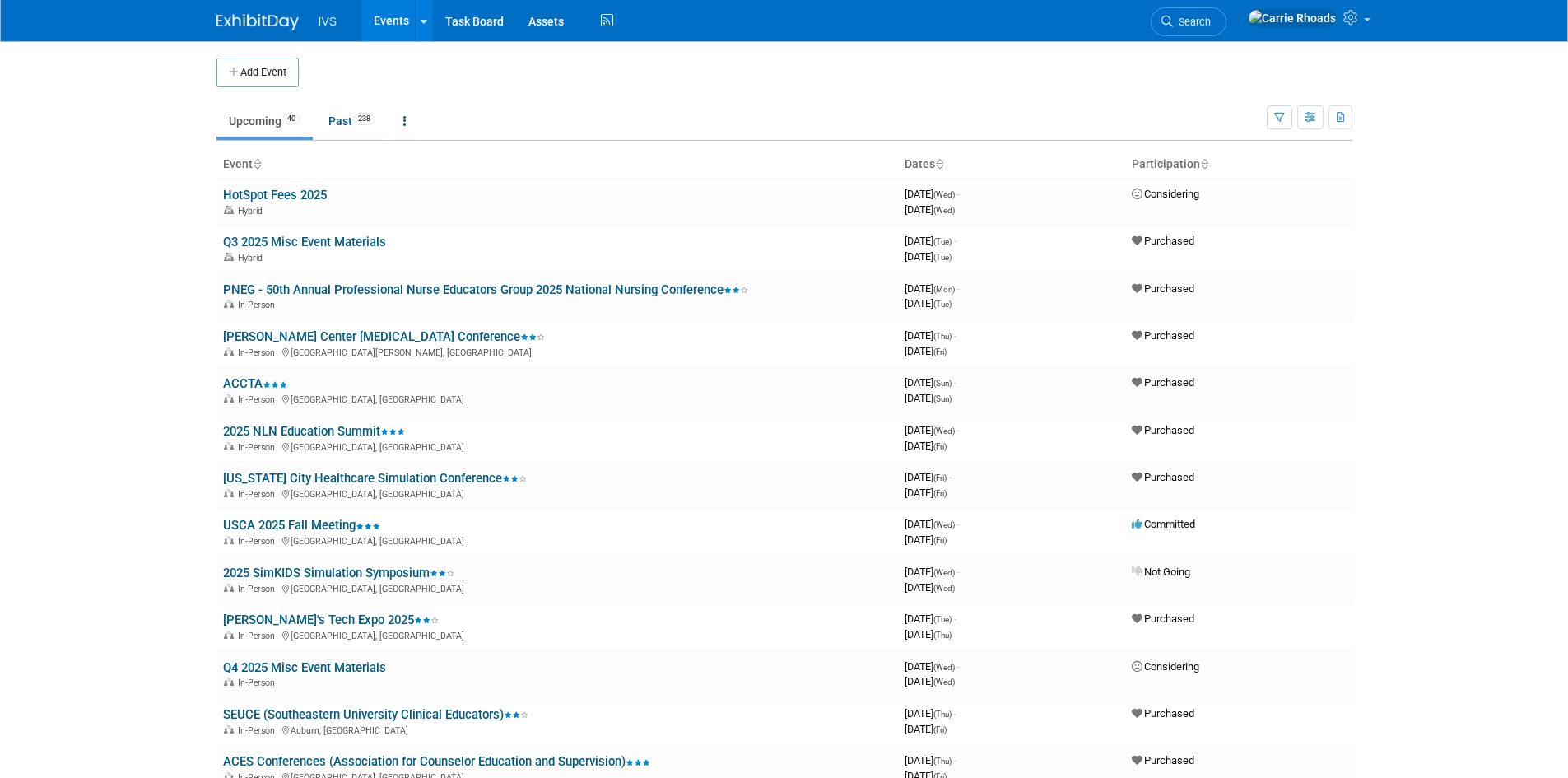
click at [81, 489] on body "IVS Events Add Event Bulk Upload Events Shareable Event Boards Recently Viewed …" at bounding box center [784, 389] width 1568 height 778
